Goal: Check status: Check status

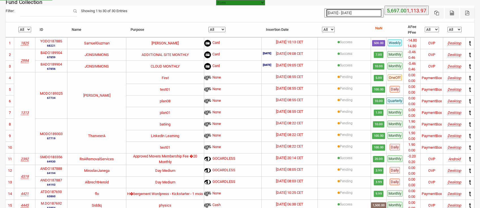
select select "[URL][DOMAIN_NAME]"
select select "100"
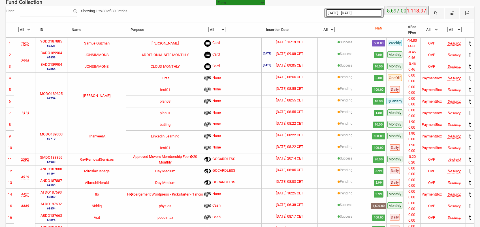
type input "[DATE]"
click at [365, 9] on input "[DATE] - [DATE]" at bounding box center [353, 12] width 55 height 7
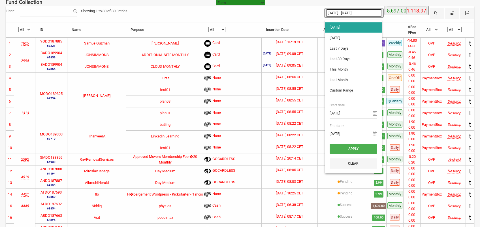
type input "[DATE]"
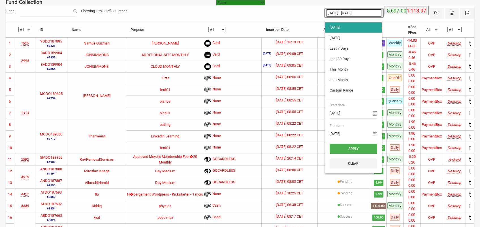
type input "[DATE]"
click at [340, 36] on li "[DATE]" at bounding box center [353, 38] width 57 height 10
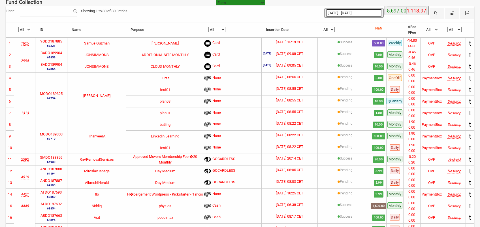
type input "[DATE] - [DATE]"
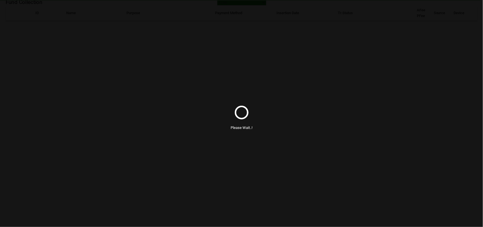
select select "100"
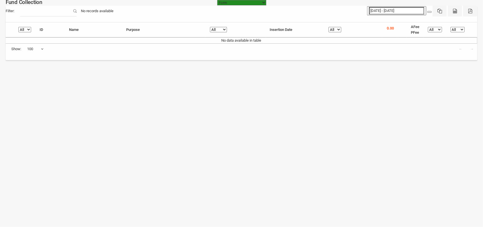
type input "[DATE]"
click at [391, 11] on input "[DATE] - [DATE]" at bounding box center [396, 10] width 55 height 7
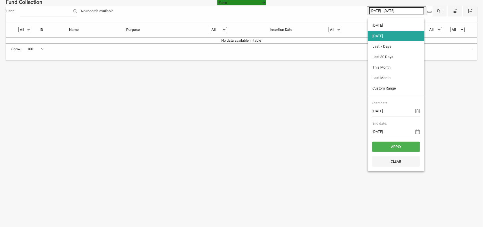
type input "[DATE]"
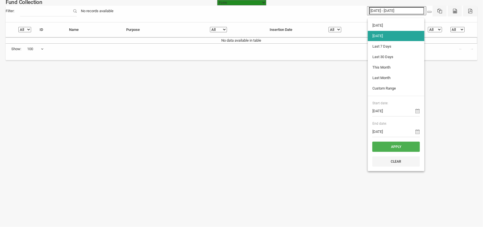
type input "[DATE]"
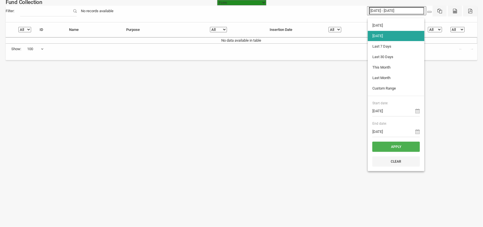
type input "[DATE]"
click at [388, 91] on li "Custom Range" at bounding box center [396, 88] width 57 height 10
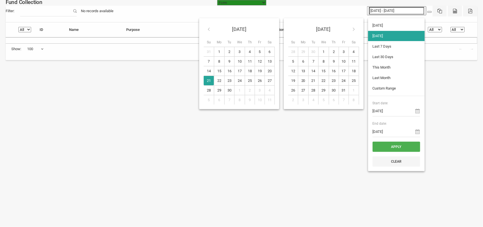
type input "[DATE]"
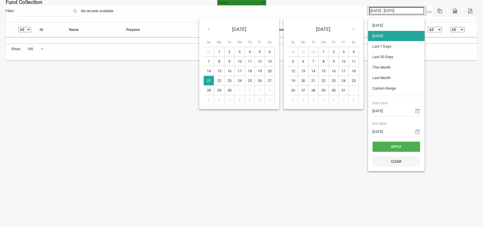
type input "[DATE]"
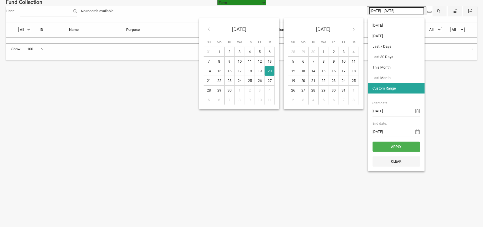
type input "[DATE]"
click at [400, 148] on button "Apply" at bounding box center [397, 146] width 48 height 10
type input "[DATE] - [DATE]"
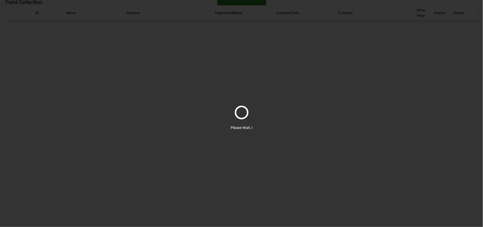
select select "100"
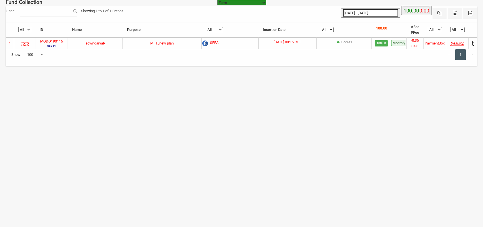
type input "[DATE]"
click at [380, 14] on input "[DATE] - [DATE]" at bounding box center [370, 12] width 55 height 7
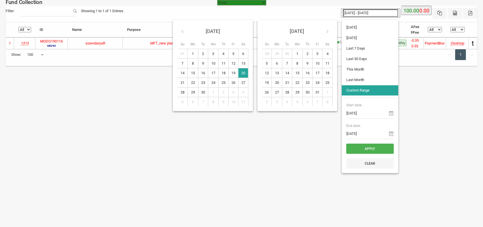
type input "[DATE]"
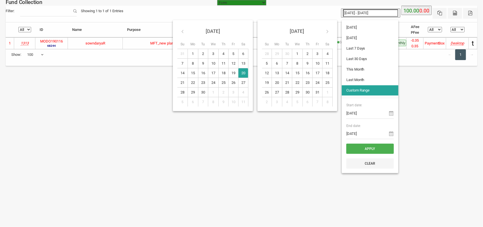
type input "[DATE]"
click at [374, 152] on button "Apply" at bounding box center [370, 148] width 48 height 10
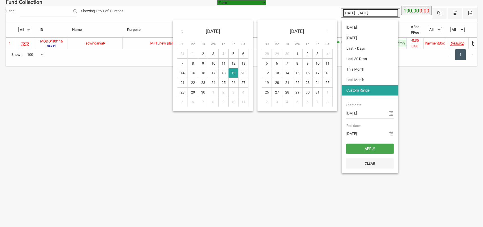
type input "[DATE] - [DATE]"
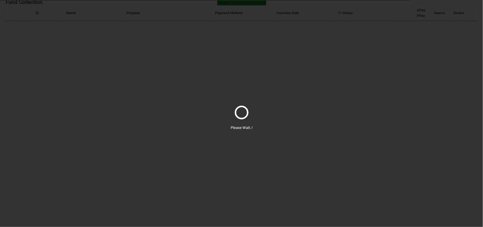
select select "100"
